Goal: Transaction & Acquisition: Purchase product/service

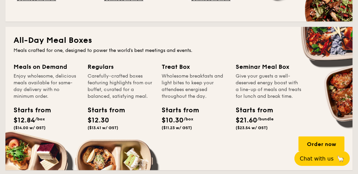
scroll to position [102, 0]
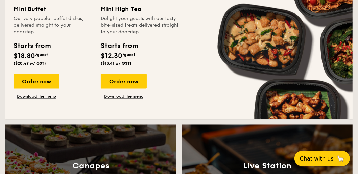
scroll to position [603, 0]
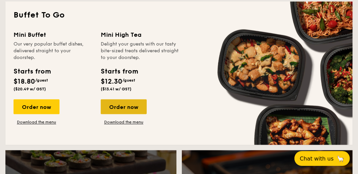
click at [123, 107] on div "Order now" at bounding box center [124, 107] width 46 height 15
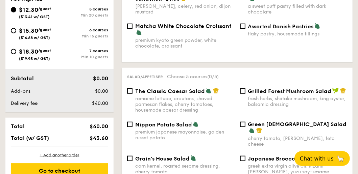
scroll to position [295, 0]
